Goal: Task Accomplishment & Management: Manage account settings

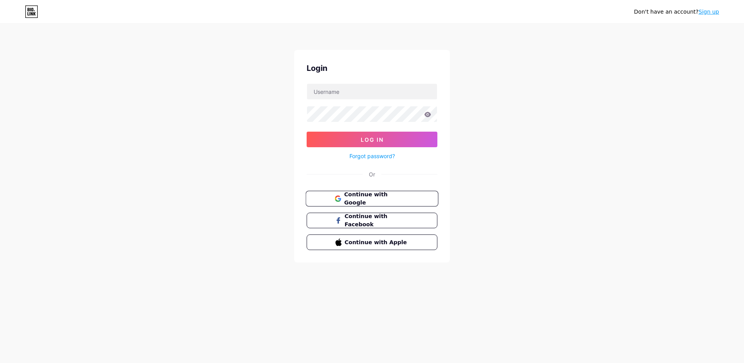
click at [362, 197] on span "Continue with Google" at bounding box center [376, 198] width 65 height 17
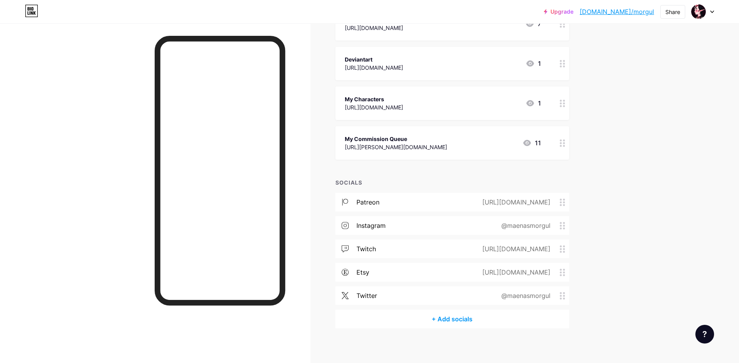
scroll to position [533, 0]
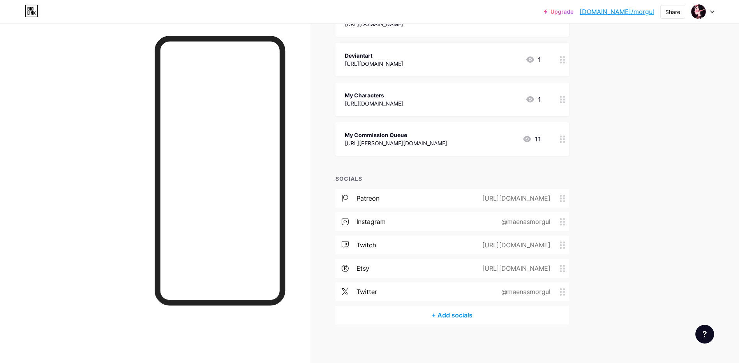
click at [473, 281] on div "patreon [URL][DOMAIN_NAME] instagram @maenasmorgul twitch [URL][DOMAIN_NAME] et…" at bounding box center [452, 247] width 234 height 117
click at [472, 285] on div "twitter @maenasmorgul" at bounding box center [452, 291] width 234 height 19
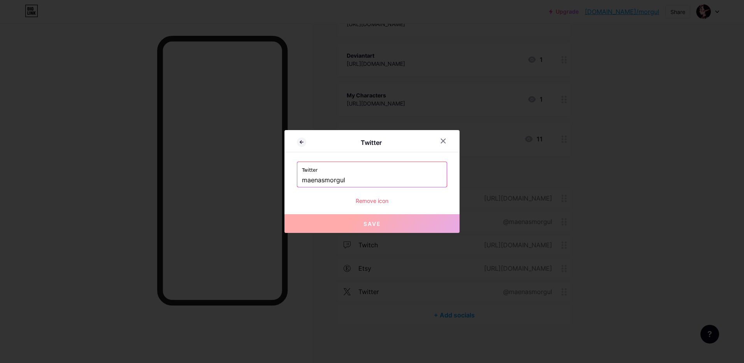
click at [384, 199] on div "Remove icon" at bounding box center [372, 201] width 150 height 8
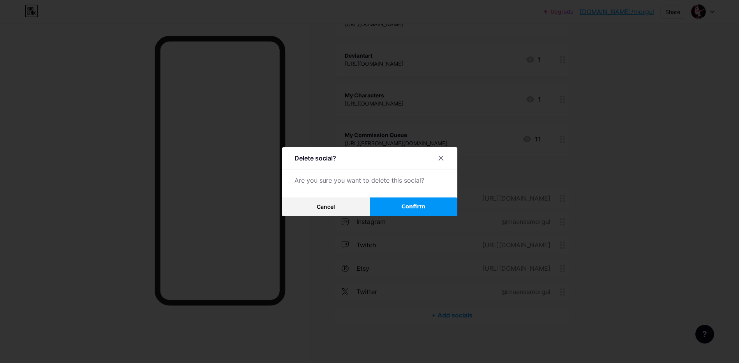
click at [423, 210] on span "Confirm" at bounding box center [413, 206] width 24 height 8
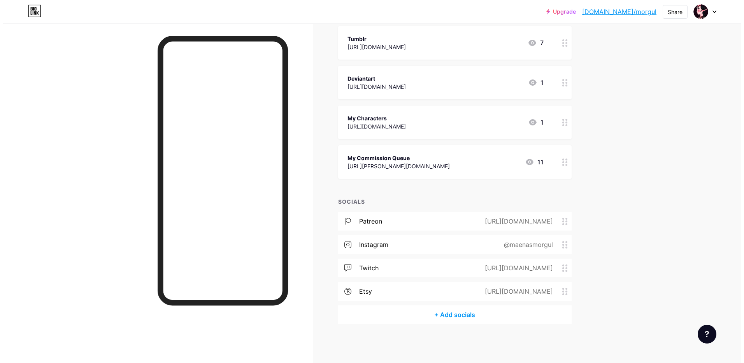
scroll to position [510, 0]
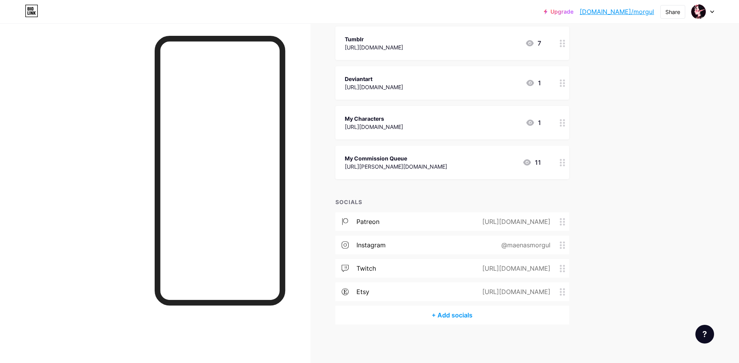
click at [450, 312] on div "+ Add socials" at bounding box center [452, 315] width 234 height 19
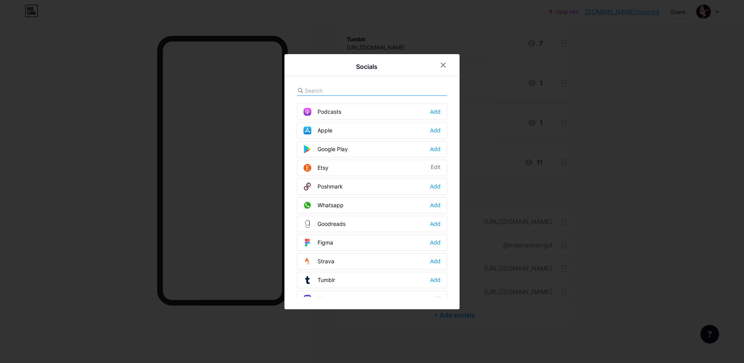
scroll to position [623, 0]
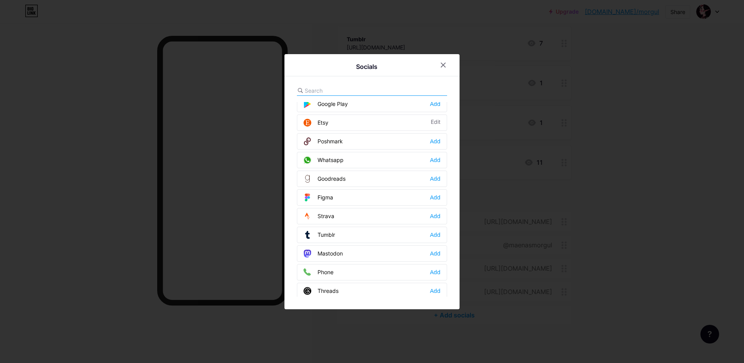
click at [336, 89] on input "text" at bounding box center [348, 90] width 86 height 8
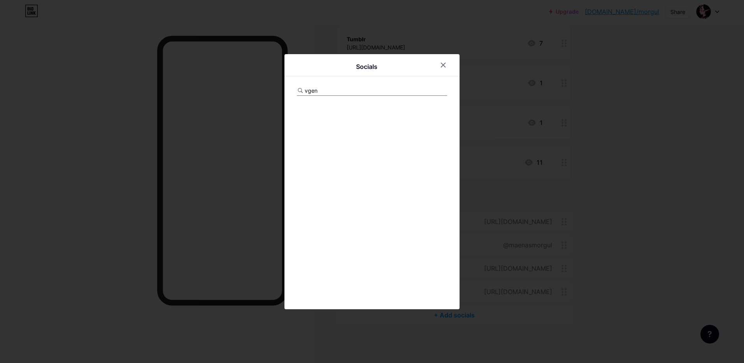
click at [320, 95] on div "vgen" at bounding box center [372, 91] width 150 height 10
click at [320, 92] on input "vgen" at bounding box center [348, 90] width 86 height 8
drag, startPoint x: 364, startPoint y: 91, endPoint x: 271, endPoint y: 91, distance: 93.0
click at [271, 91] on div "Socials vgen" at bounding box center [372, 181] width 744 height 363
drag, startPoint x: 271, startPoint y: 91, endPoint x: 322, endPoint y: 91, distance: 51.4
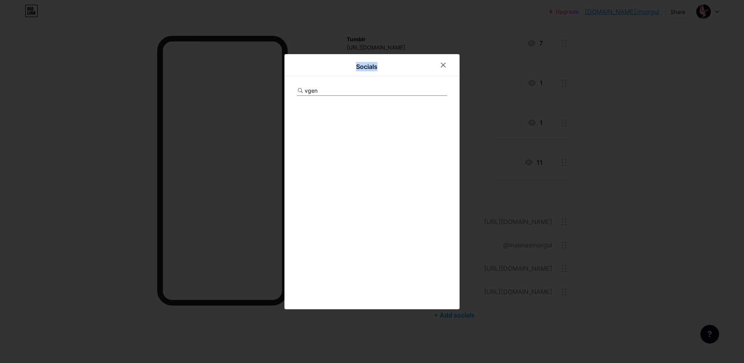
click at [320, 92] on input "vgen" at bounding box center [348, 90] width 86 height 8
click at [336, 88] on input "vgen" at bounding box center [348, 90] width 86 height 8
drag, startPoint x: 316, startPoint y: 91, endPoint x: 295, endPoint y: 92, distance: 21.4
click at [295, 92] on div "Socials vgen" at bounding box center [372, 181] width 175 height 255
type input "c"
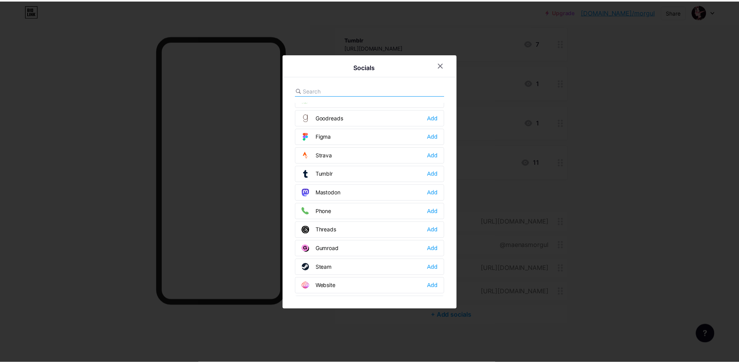
scroll to position [702, 0]
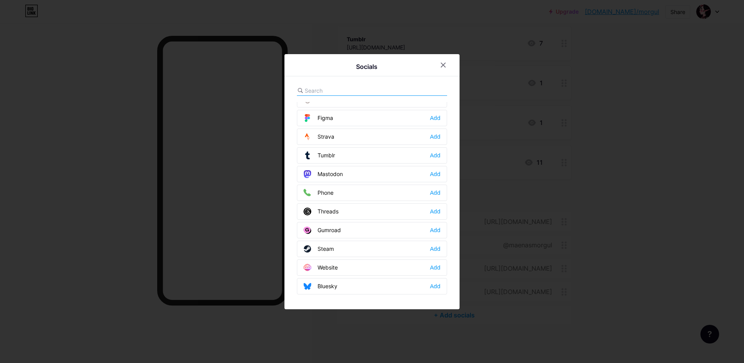
click at [441, 270] on div "Website Add" at bounding box center [372, 267] width 150 height 16
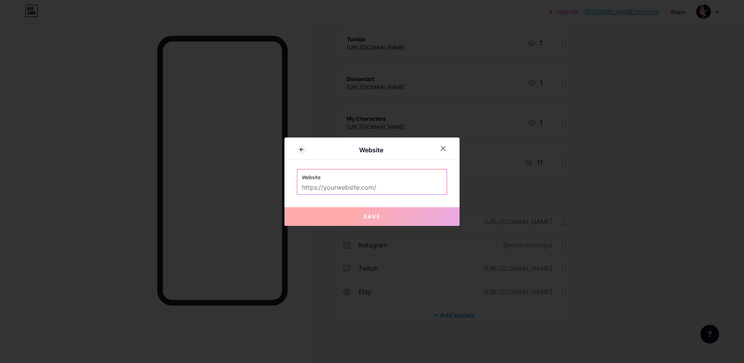
click at [313, 178] on label "Website" at bounding box center [372, 175] width 140 height 12
click at [443, 151] on icon at bounding box center [443, 148] width 6 height 6
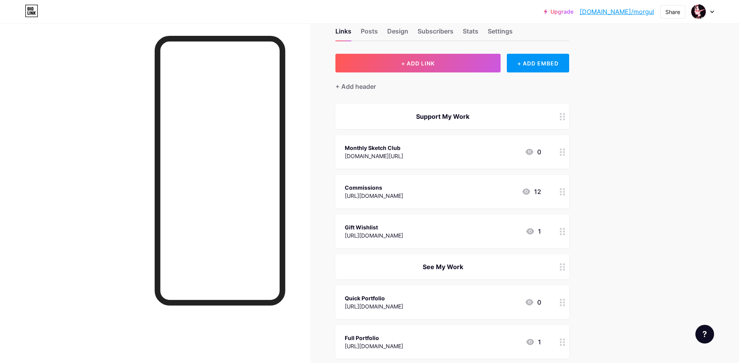
scroll to position [0, 0]
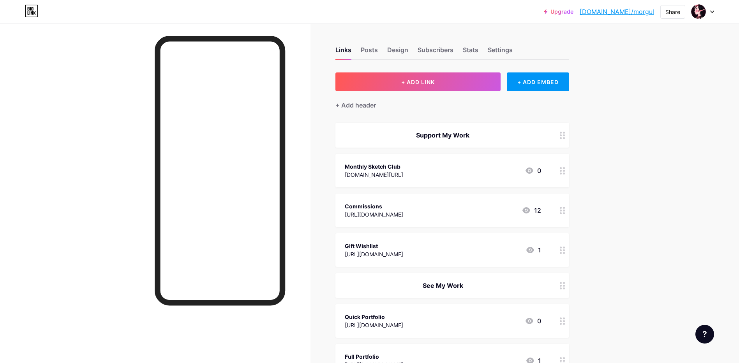
click at [403, 213] on div "[URL][DOMAIN_NAME]" at bounding box center [374, 214] width 58 height 8
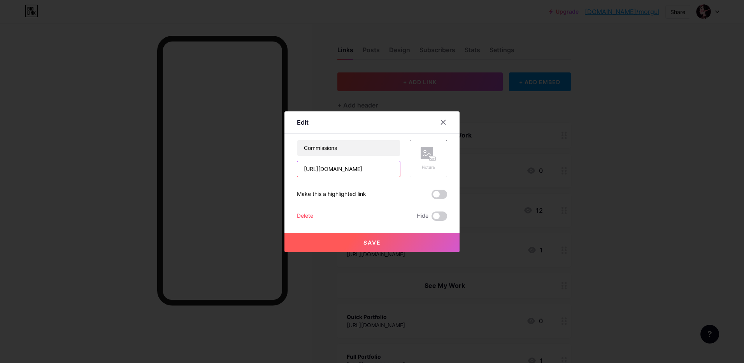
click at [362, 169] on input "[URL][DOMAIN_NAME]" at bounding box center [348, 169] width 103 height 16
paste input "[DOMAIN_NAME][URL]"
type input "[URL][DOMAIN_NAME]"
click at [381, 239] on button "Save" at bounding box center [372, 242] width 175 height 19
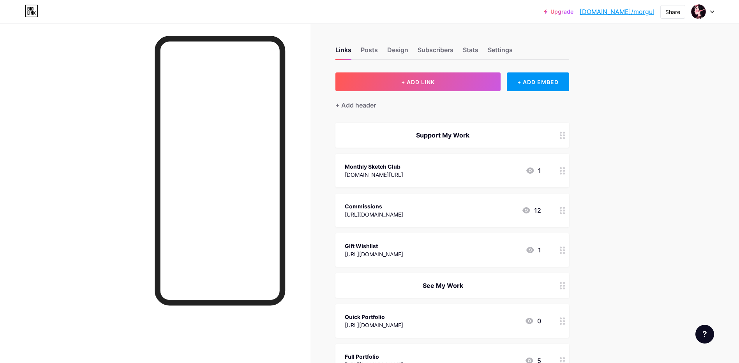
click at [103, 182] on div at bounding box center [155, 204] width 310 height 363
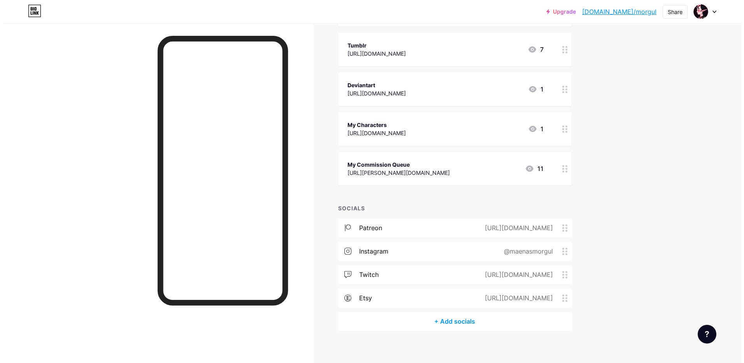
scroll to position [510, 0]
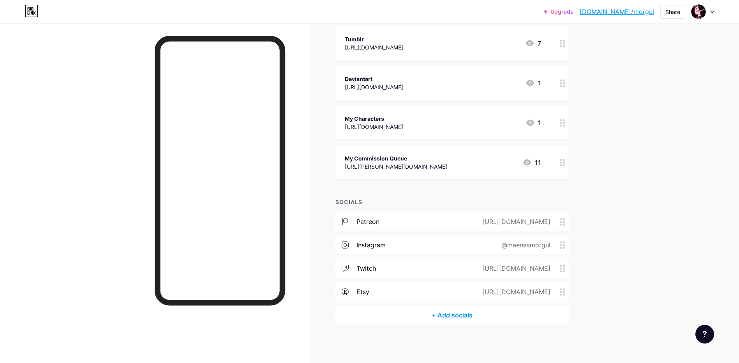
click at [449, 315] on div "+ Add socials" at bounding box center [452, 315] width 234 height 19
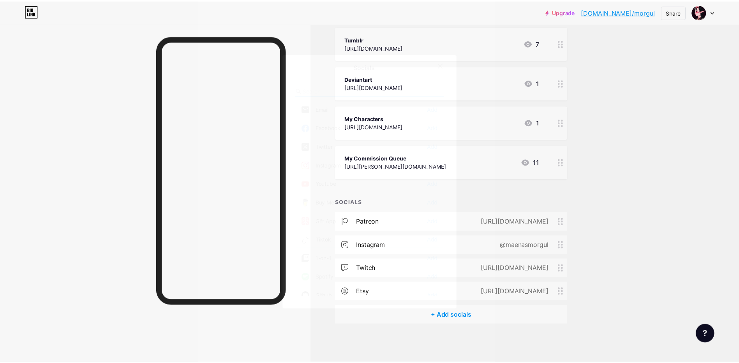
scroll to position [0, 0]
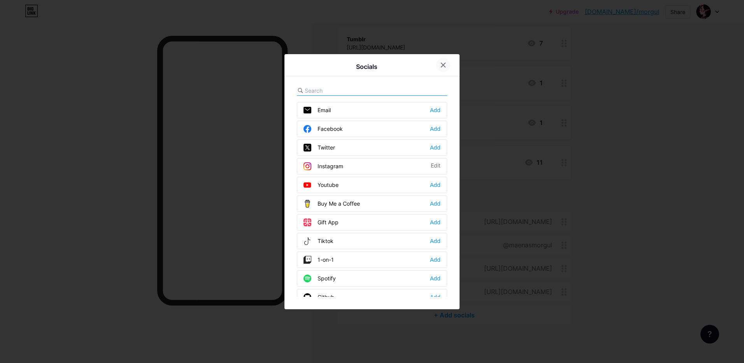
click at [443, 66] on icon at bounding box center [443, 65] width 6 height 6
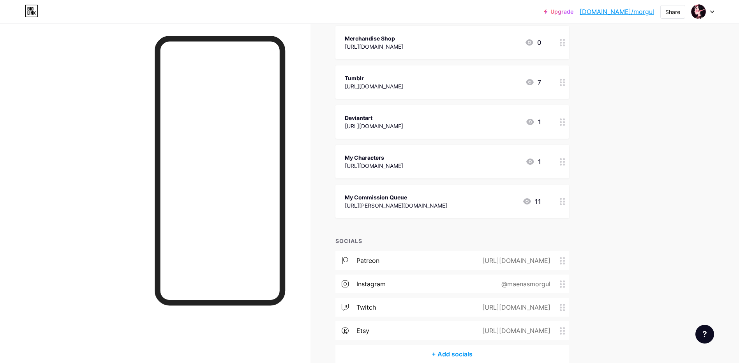
scroll to position [432, 0]
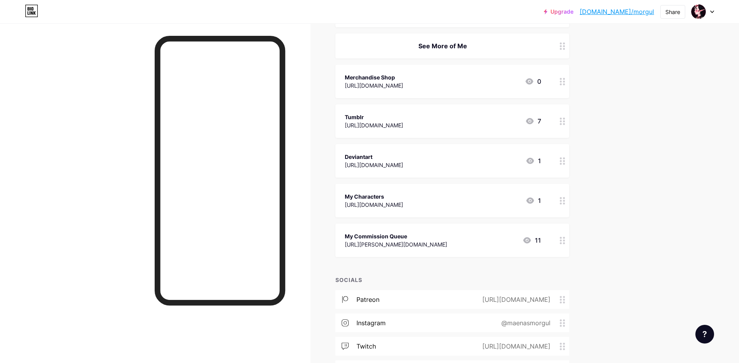
click at [390, 234] on div "My Commission Queue" at bounding box center [396, 236] width 102 height 8
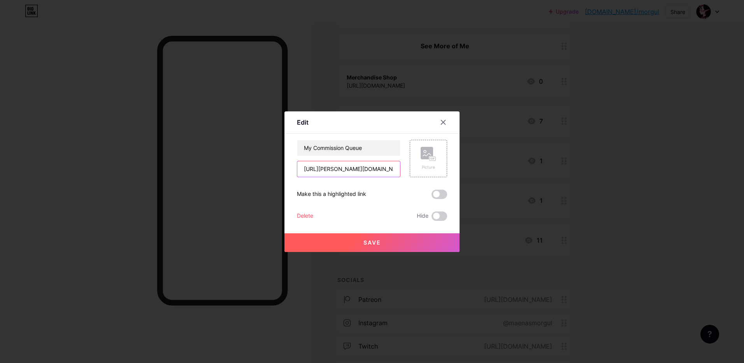
drag, startPoint x: 387, startPoint y: 170, endPoint x: 226, endPoint y: 169, distance: 161.2
click at [226, 169] on div "Edit Content YouTube Play YouTube video without leaving your page. ADD Vimeo Pl…" at bounding box center [372, 181] width 744 height 363
click at [313, 217] on div "Delete" at bounding box center [305, 215] width 16 height 9
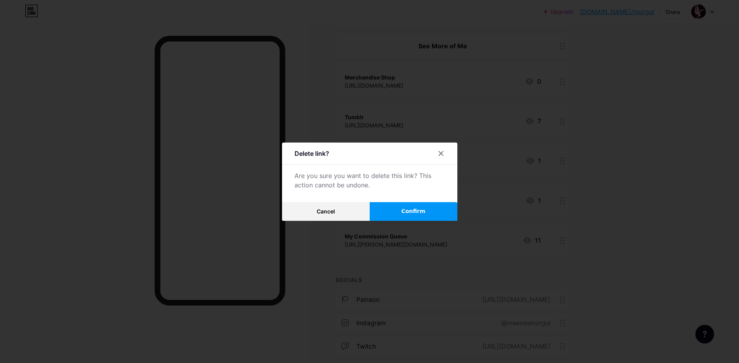
click at [403, 212] on button "Confirm" at bounding box center [413, 211] width 88 height 19
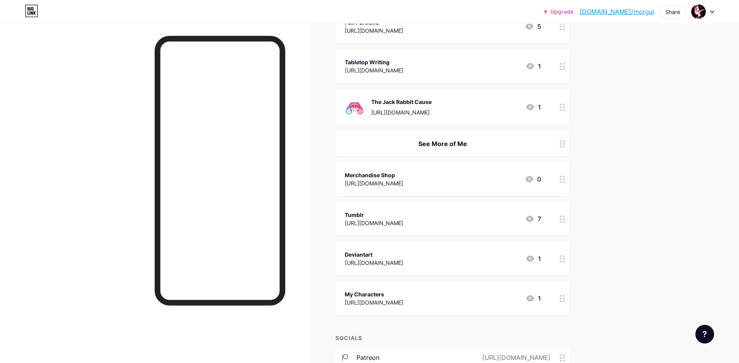
scroll to position [315, 0]
